Goal: Information Seeking & Learning: Understand process/instructions

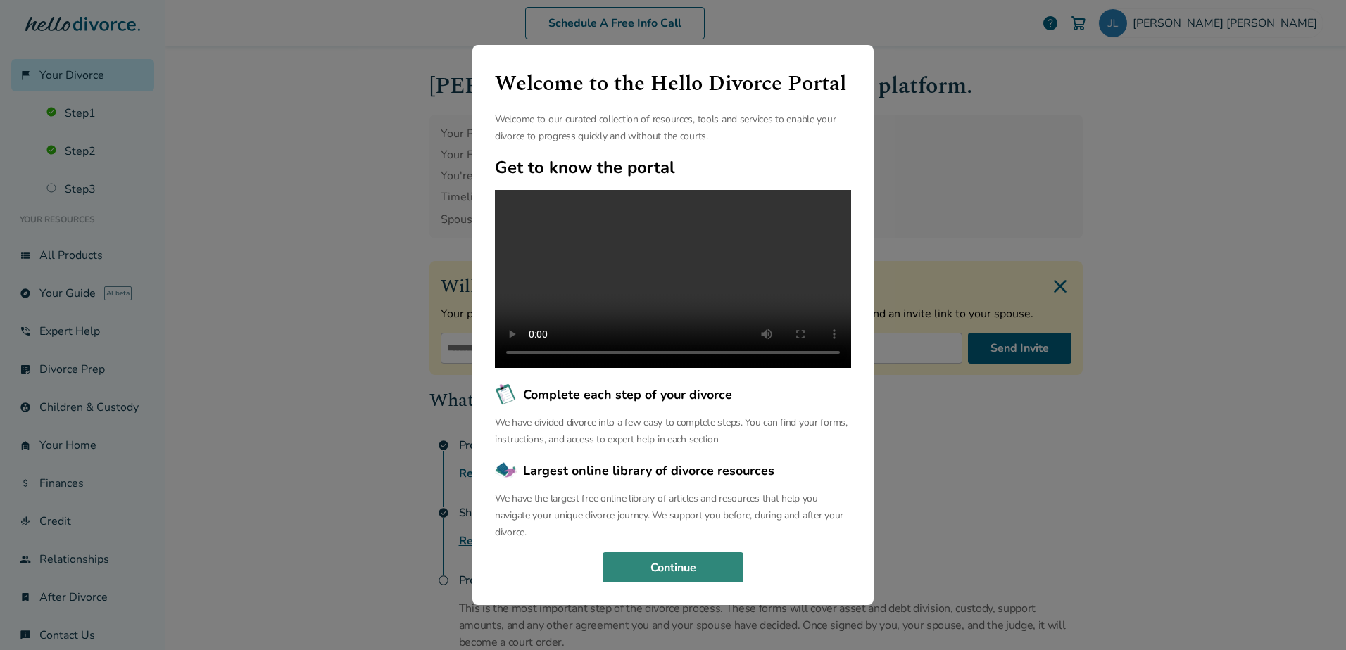
click at [666, 581] on button "Continue" at bounding box center [673, 568] width 141 height 31
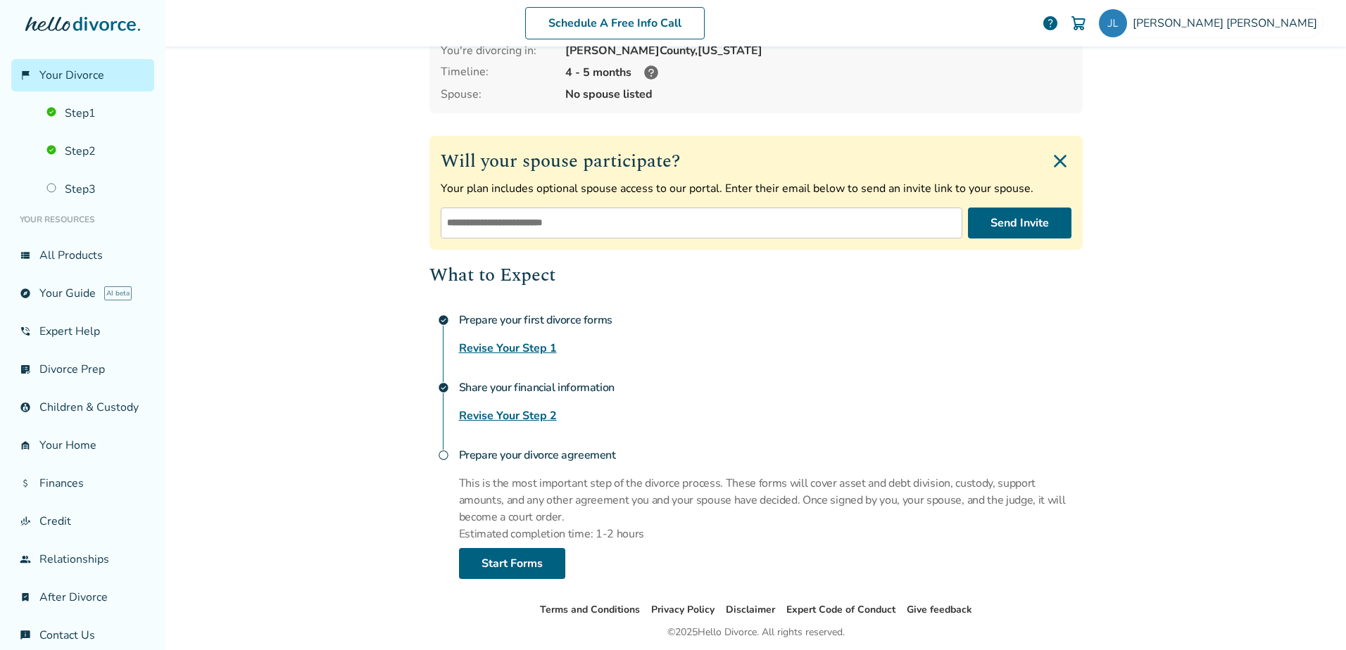
scroll to position [175, 0]
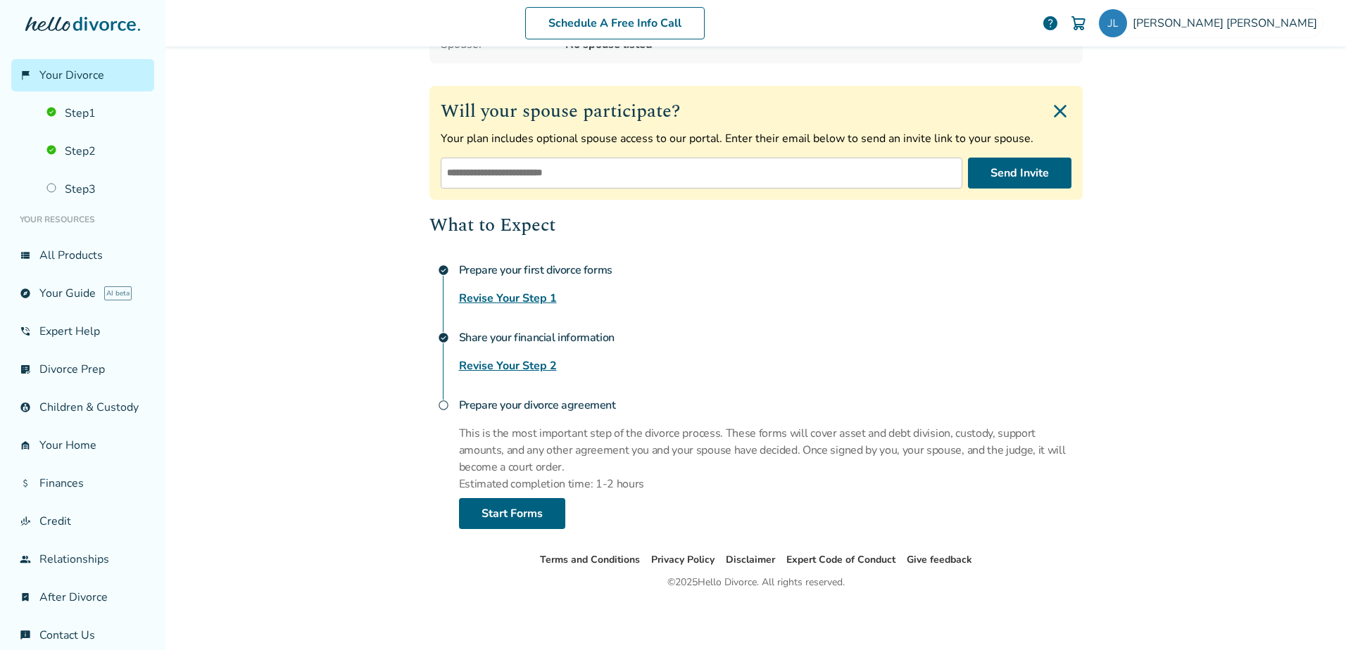
click at [523, 365] on link "Revise Your Step 2" at bounding box center [508, 366] width 98 height 17
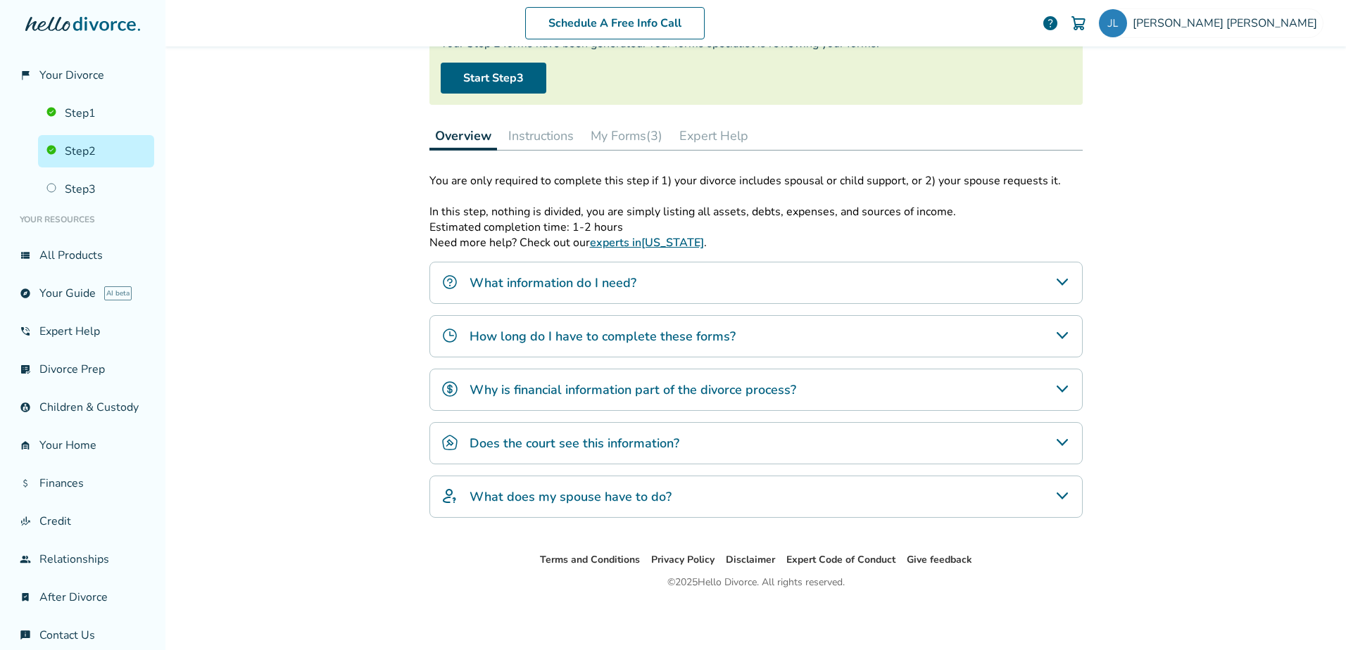
scroll to position [69, 0]
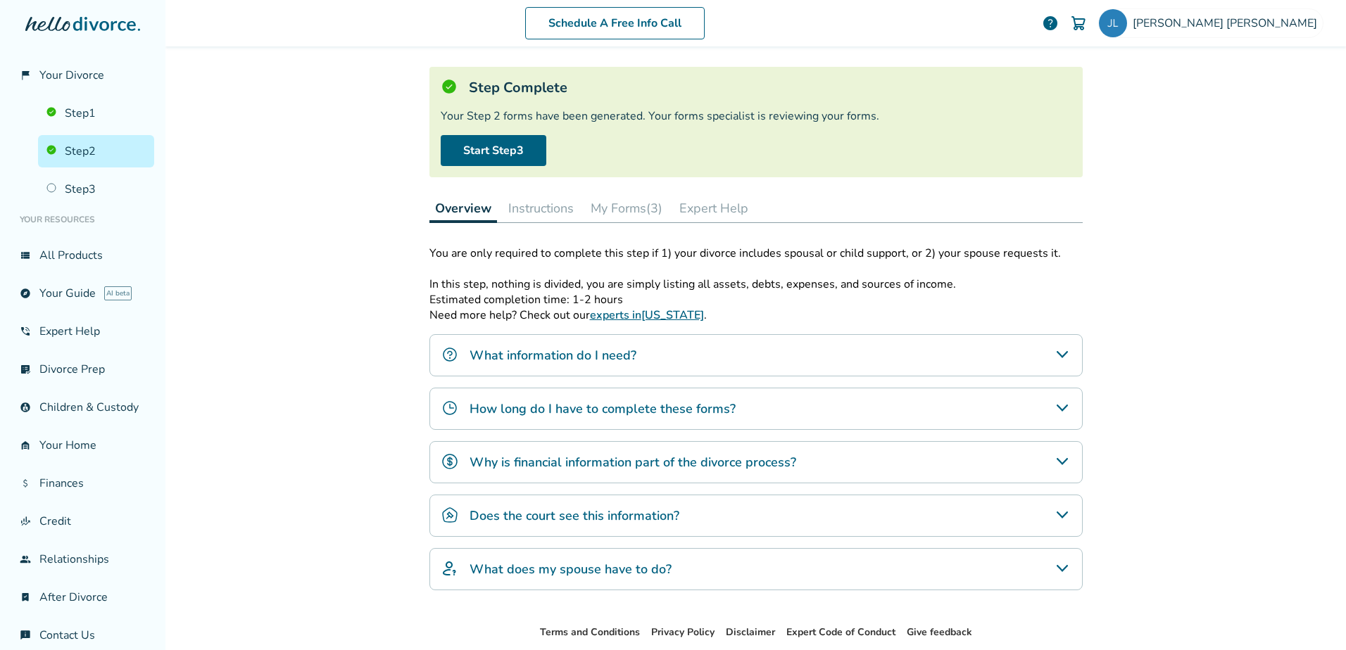
click at [523, 365] on div "What information do I need?" at bounding box center [755, 355] width 653 height 42
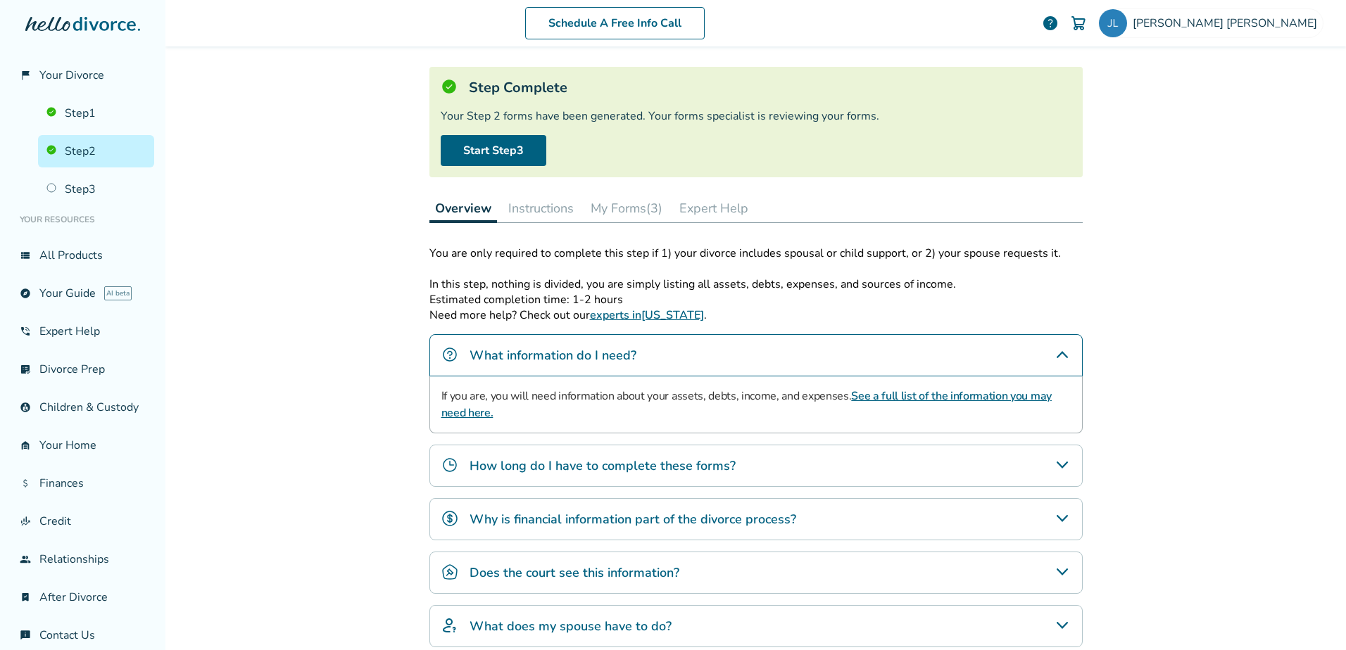
click at [467, 414] on link "See a full list of the information you may need here." at bounding box center [746, 405] width 610 height 32
